Goal: Task Accomplishment & Management: Complete application form

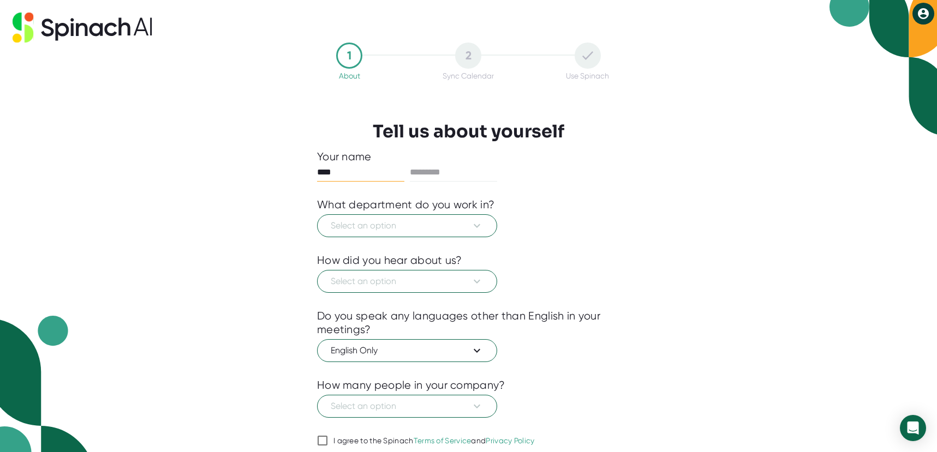
type input "****"
type input "*********"
click at [473, 216] on button "Select an option" at bounding box center [407, 225] width 180 height 23
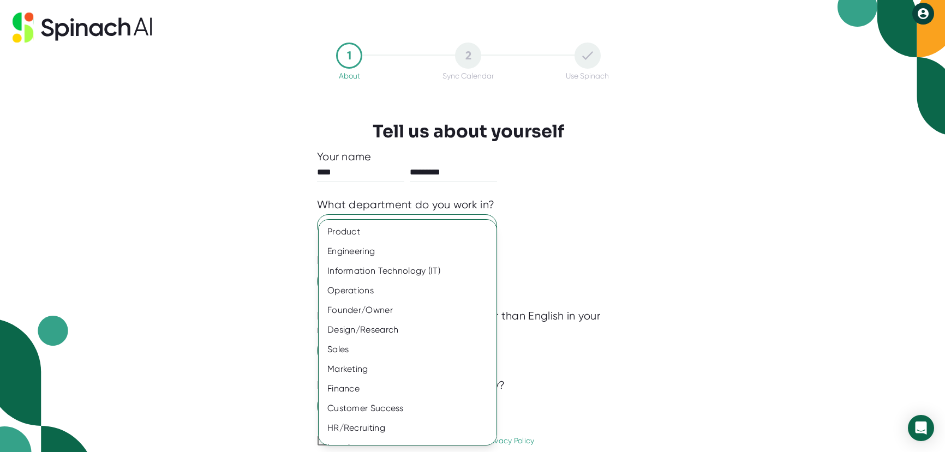
click at [482, 217] on div at bounding box center [472, 226] width 945 height 452
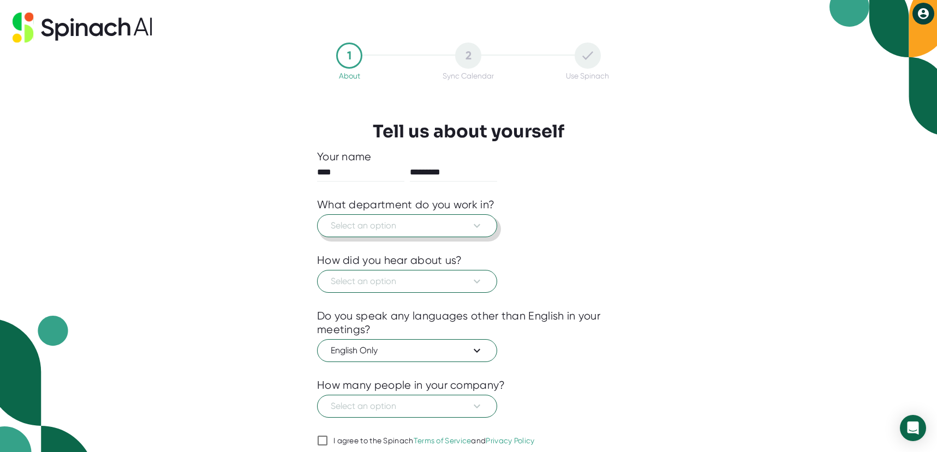
click at [468, 228] on span "Select an option" at bounding box center [407, 225] width 153 height 13
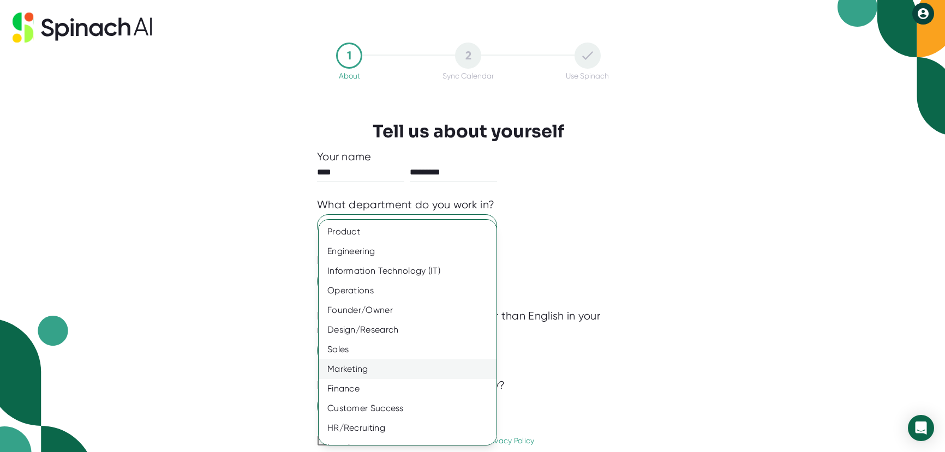
click at [352, 368] on div "Marketing" at bounding box center [412, 370] width 186 height 20
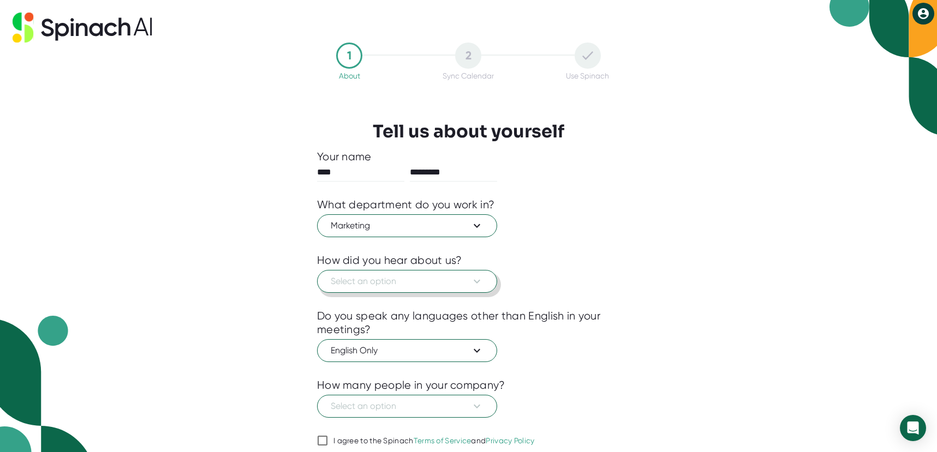
click at [406, 279] on span "Select an option" at bounding box center [407, 281] width 153 height 13
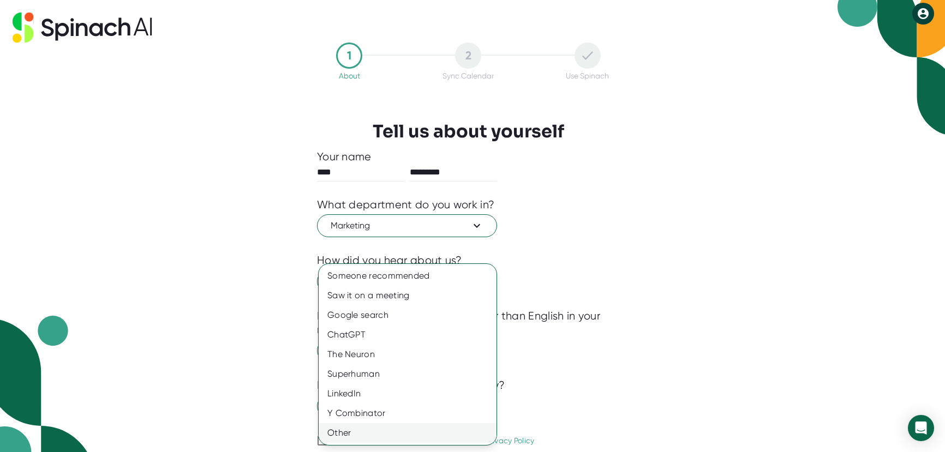
click at [351, 439] on div "Other" at bounding box center [408, 433] width 178 height 20
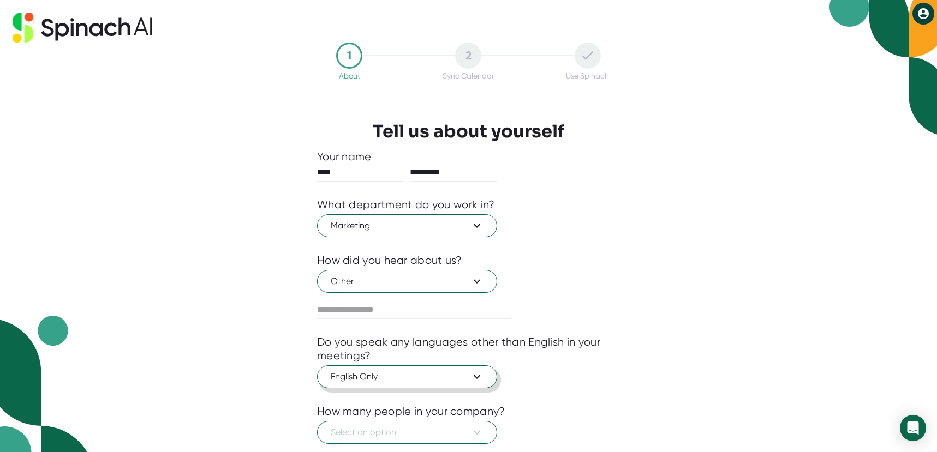
click at [386, 381] on span "English Only" at bounding box center [407, 376] width 153 height 13
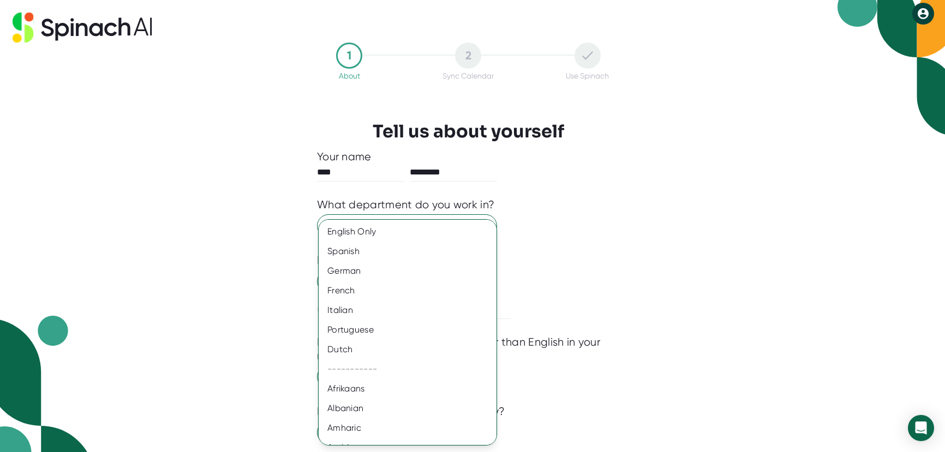
click at [601, 366] on div at bounding box center [472, 226] width 945 height 452
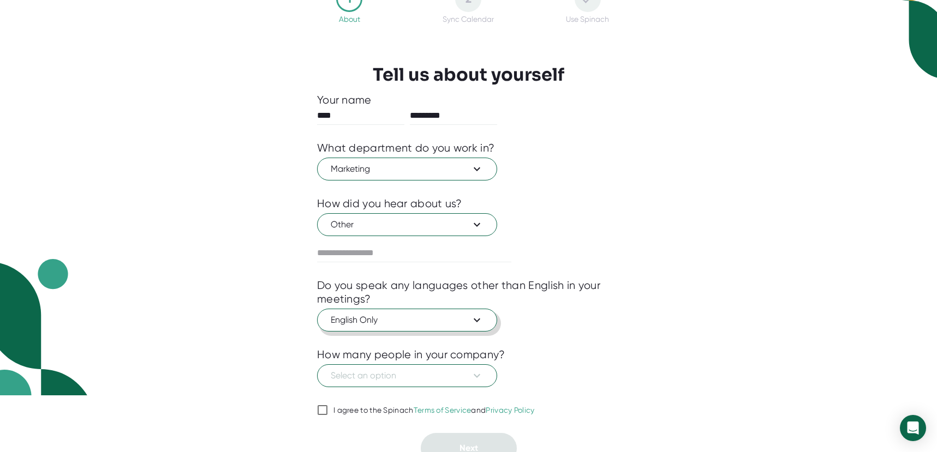
scroll to position [68, 0]
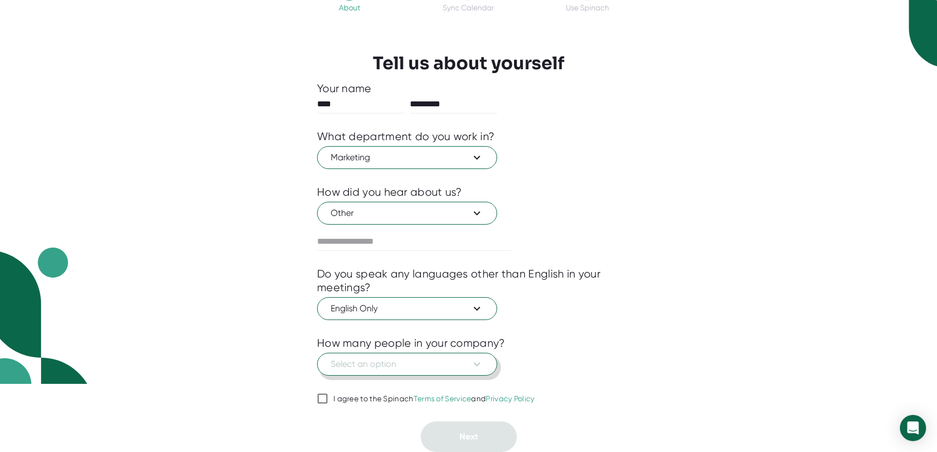
click at [486, 359] on button "Select an option" at bounding box center [407, 364] width 180 height 23
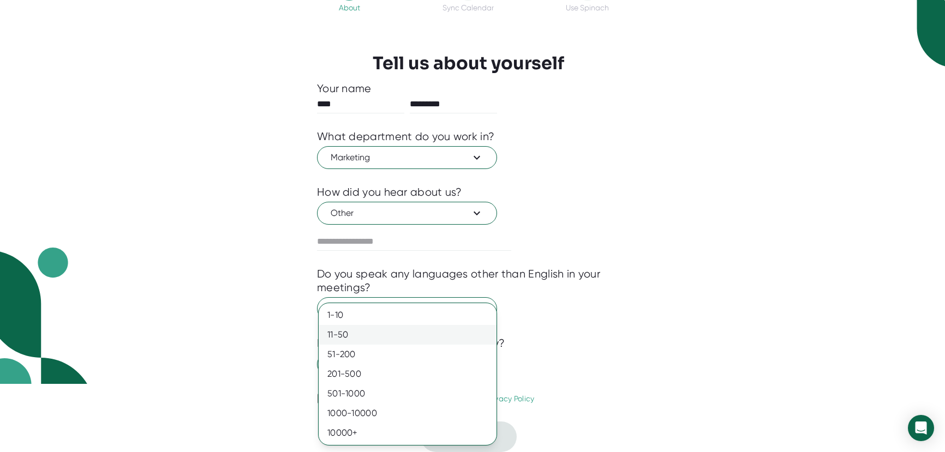
click at [470, 330] on div "11-50" at bounding box center [408, 335] width 178 height 20
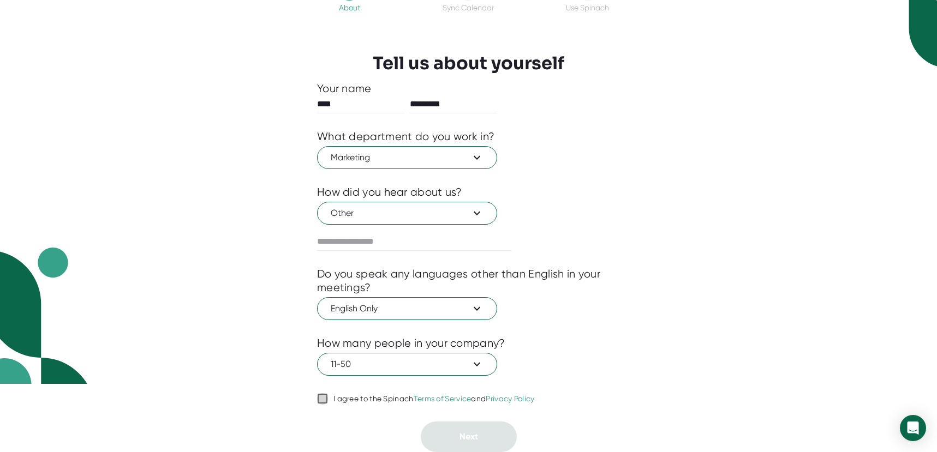
click at [323, 397] on input "I agree to the Spinach Terms of Service and Privacy Policy" at bounding box center [322, 398] width 11 height 13
checkbox input "true"
click at [453, 440] on button "Next" at bounding box center [469, 437] width 96 height 31
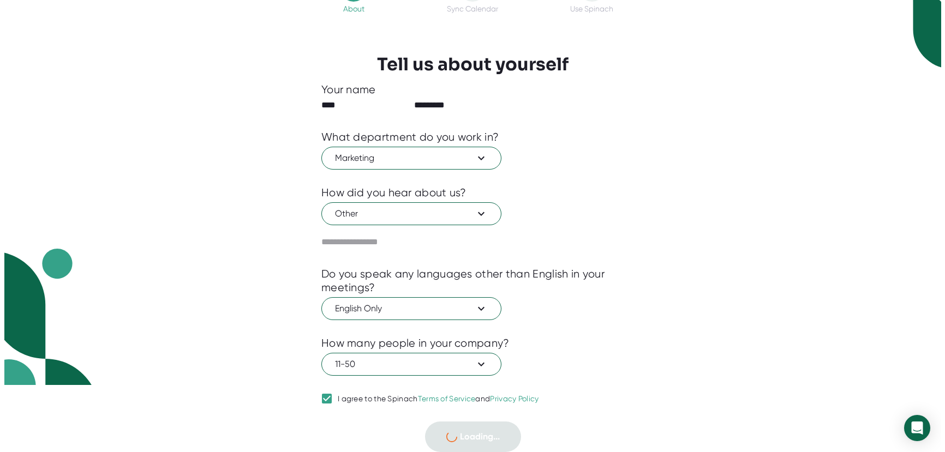
scroll to position [0, 0]
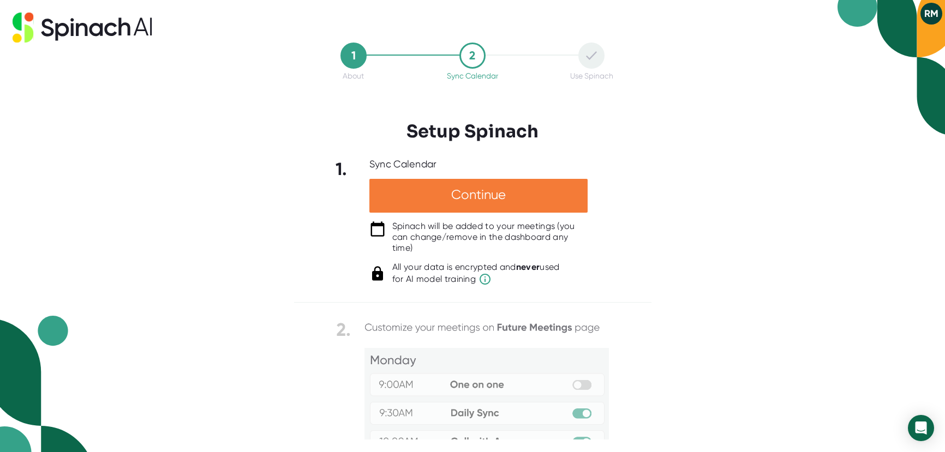
click at [485, 199] on div "Continue" at bounding box center [478, 196] width 218 height 34
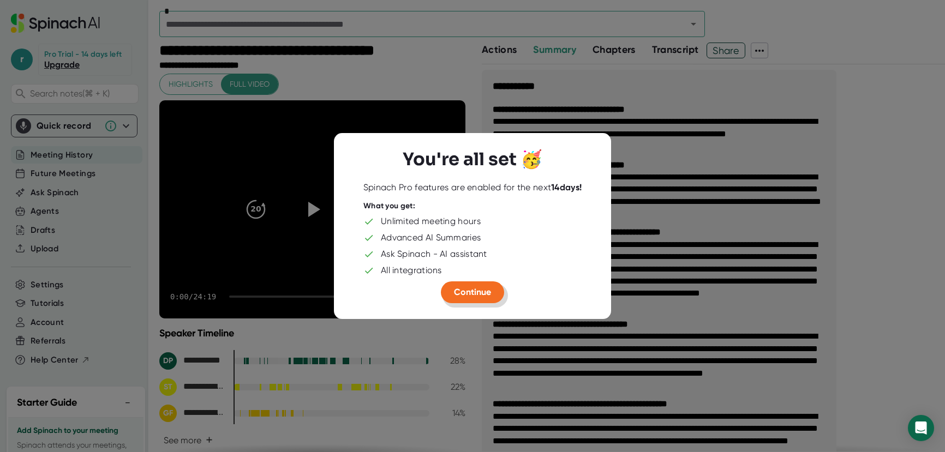
click at [469, 294] on span "Continue" at bounding box center [472, 292] width 37 height 10
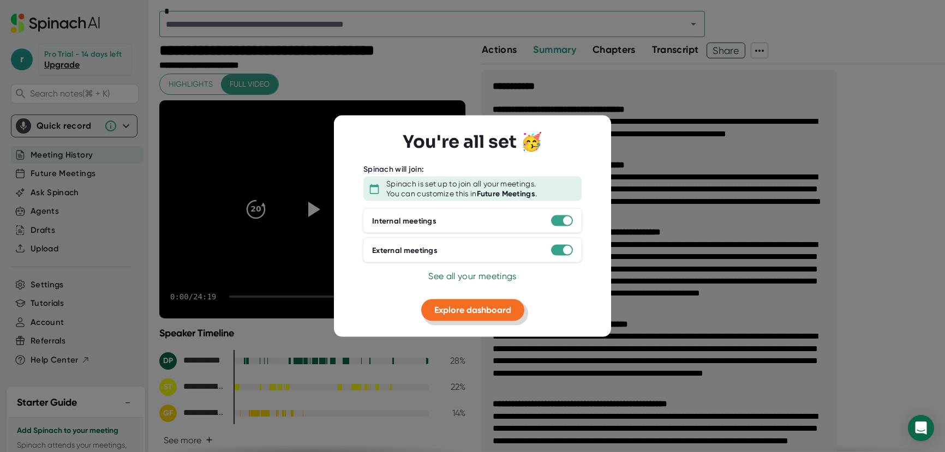
click at [484, 309] on span "Explore dashboard" at bounding box center [472, 310] width 77 height 10
